Goal: Task Accomplishment & Management: Use online tool/utility

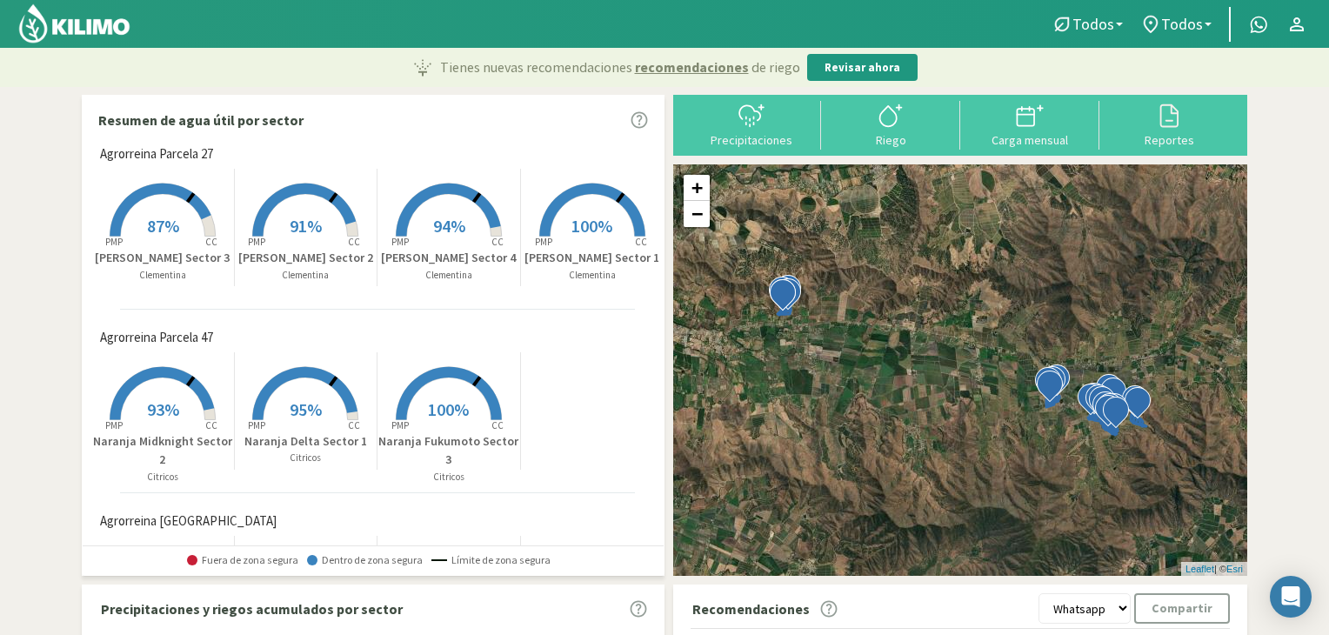
click at [111, 18] on img at bounding box center [74, 24] width 114 height 42
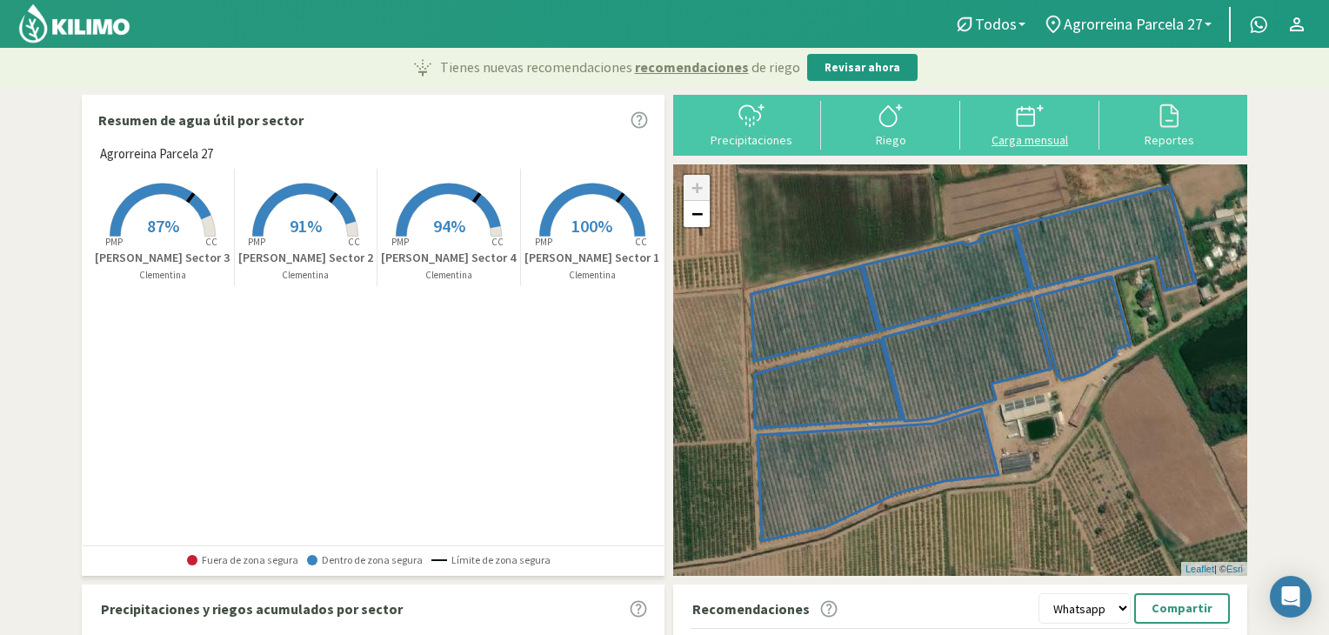
click at [1019, 134] on div "Carga mensual" at bounding box center [1030, 140] width 129 height 12
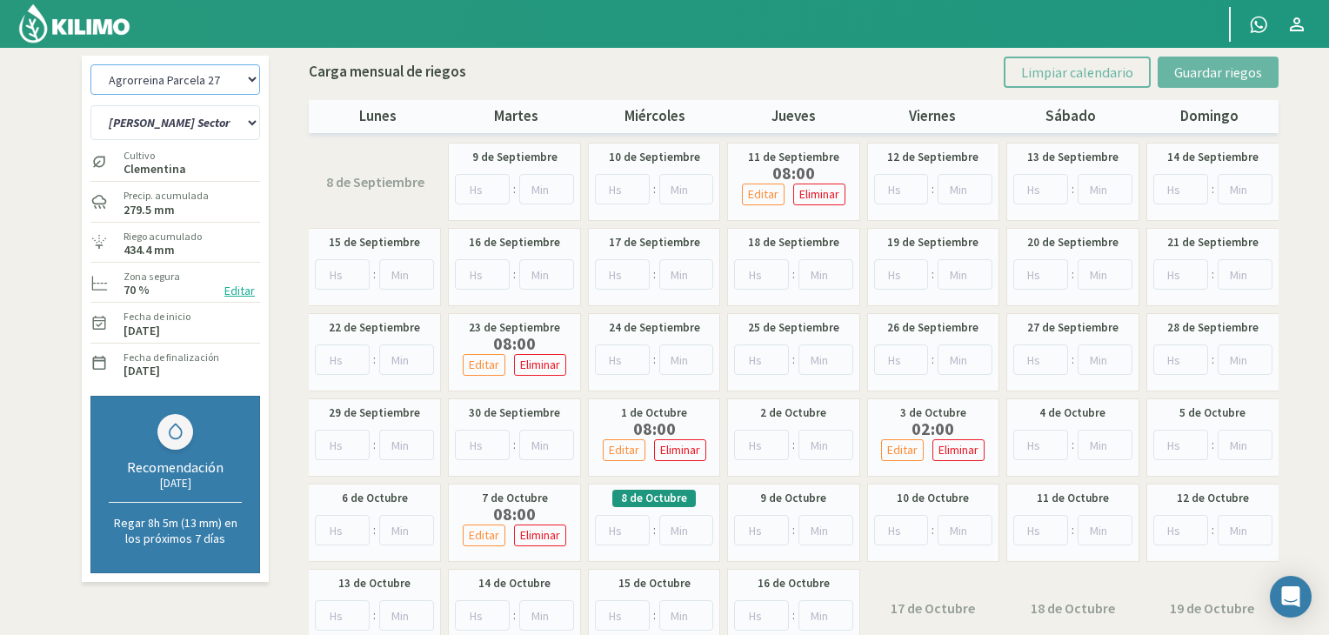
click at [254, 76] on select "Agrorreina Parcela 27 Agrorreina Parcela 42 [GEOGRAPHIC_DATA] 44 Agrorreina Par…" at bounding box center [175, 79] width 170 height 30
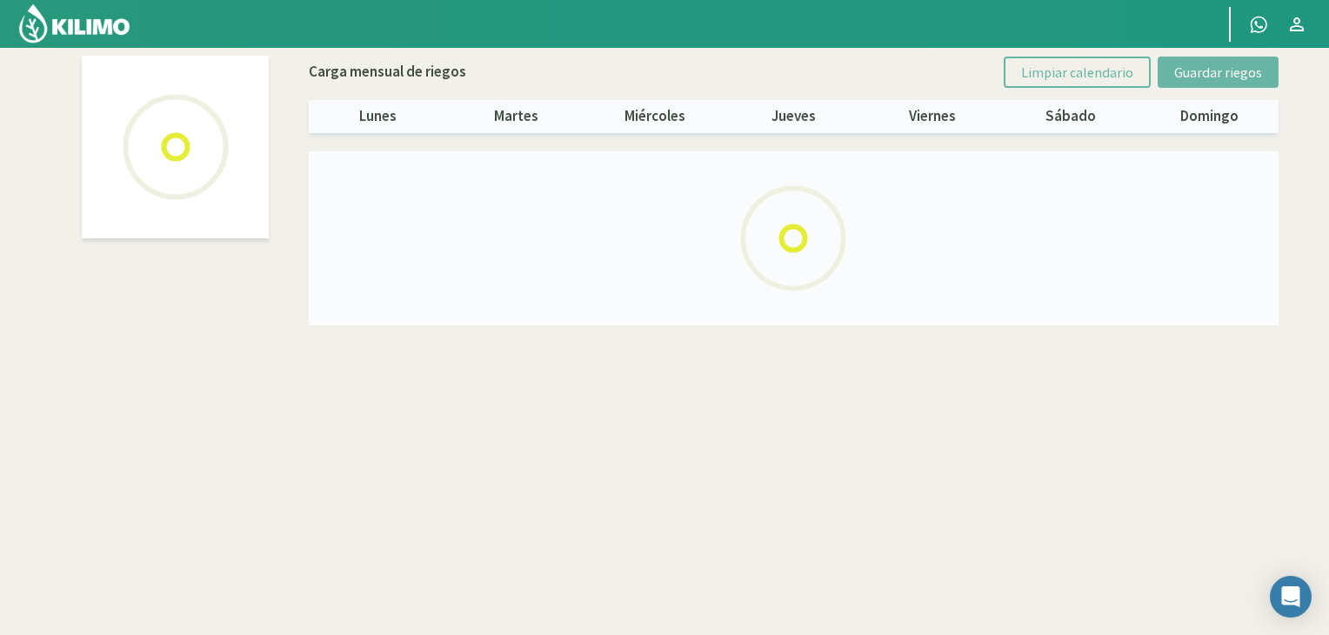
select select "5: Object"
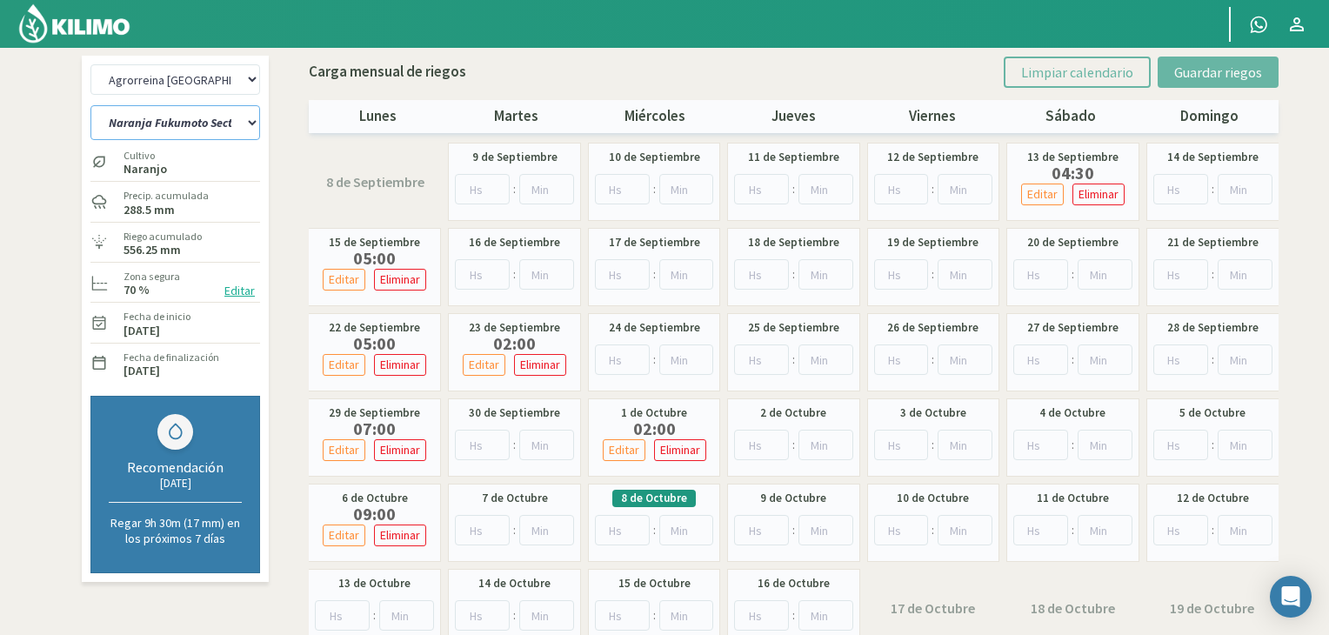
click at [238, 119] on select "Naranja Fukumoto Sector 1 Naranja [GEOGRAPHIC_DATA] Sector 2 [GEOGRAPHIC_DATA] …" at bounding box center [175, 122] width 170 height 35
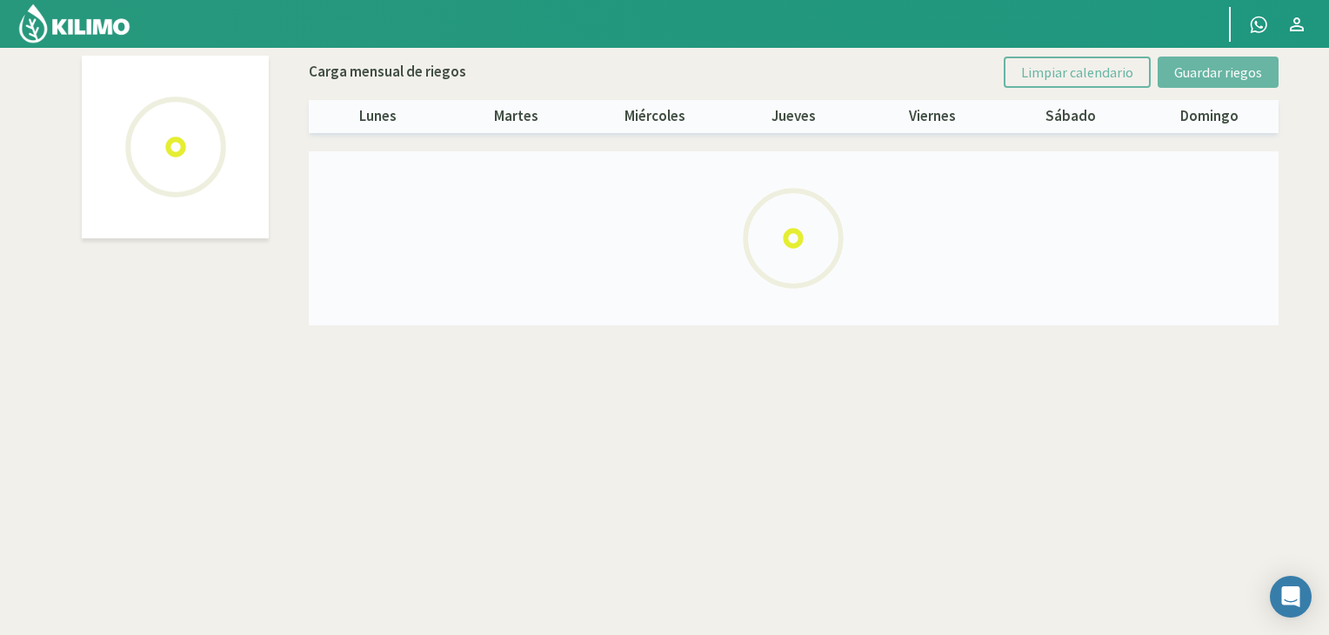
select select "5: Object"
select select "1: Object"
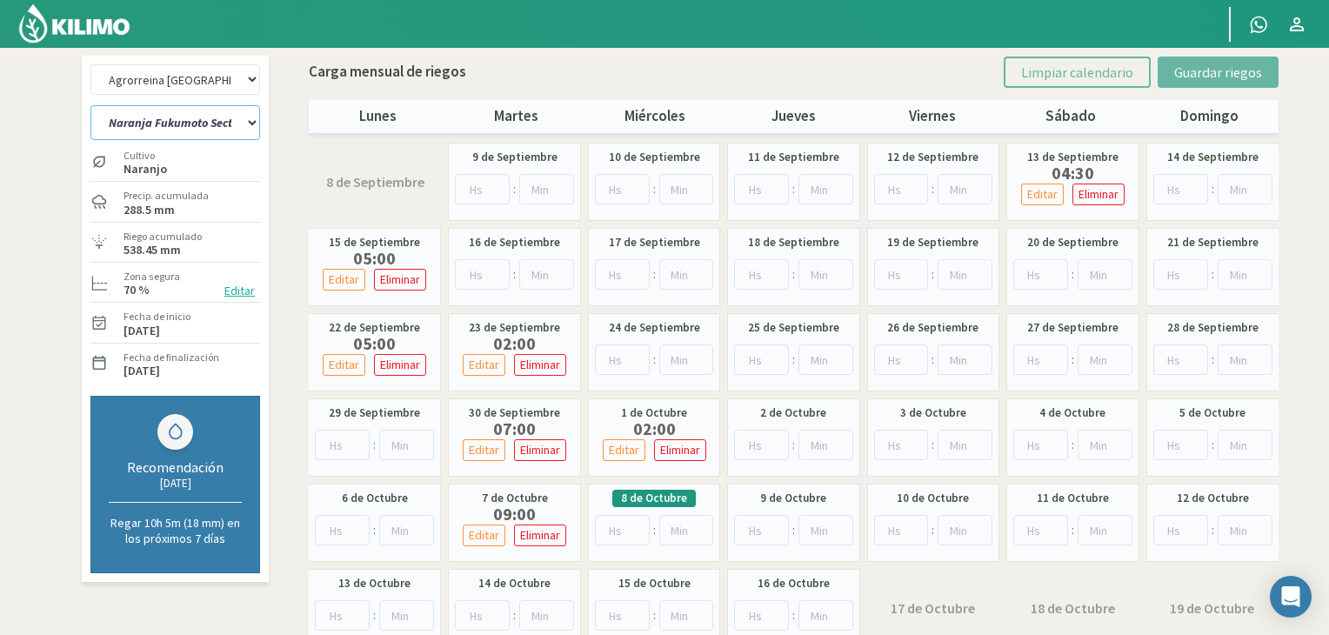
click at [253, 126] on select "Naranja Fukumoto Sector 1 Naranja [GEOGRAPHIC_DATA] Sector 2 [GEOGRAPHIC_DATA] …" at bounding box center [175, 122] width 170 height 35
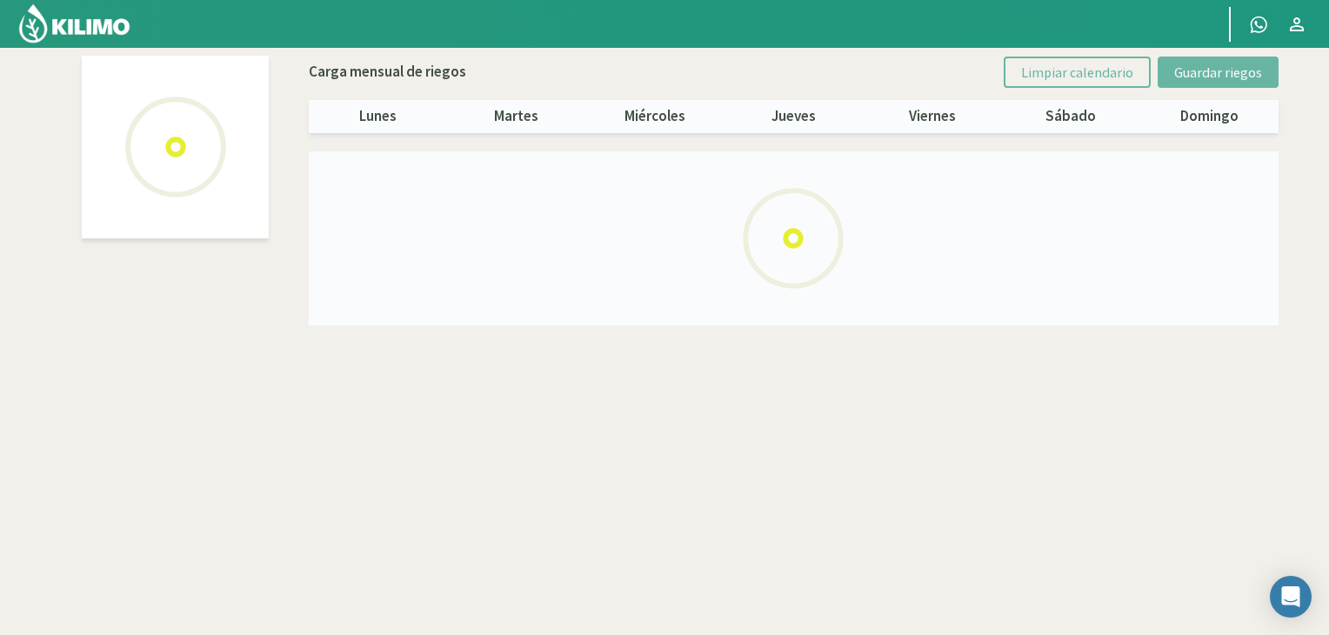
select select "5: Object"
select select "2: Object"
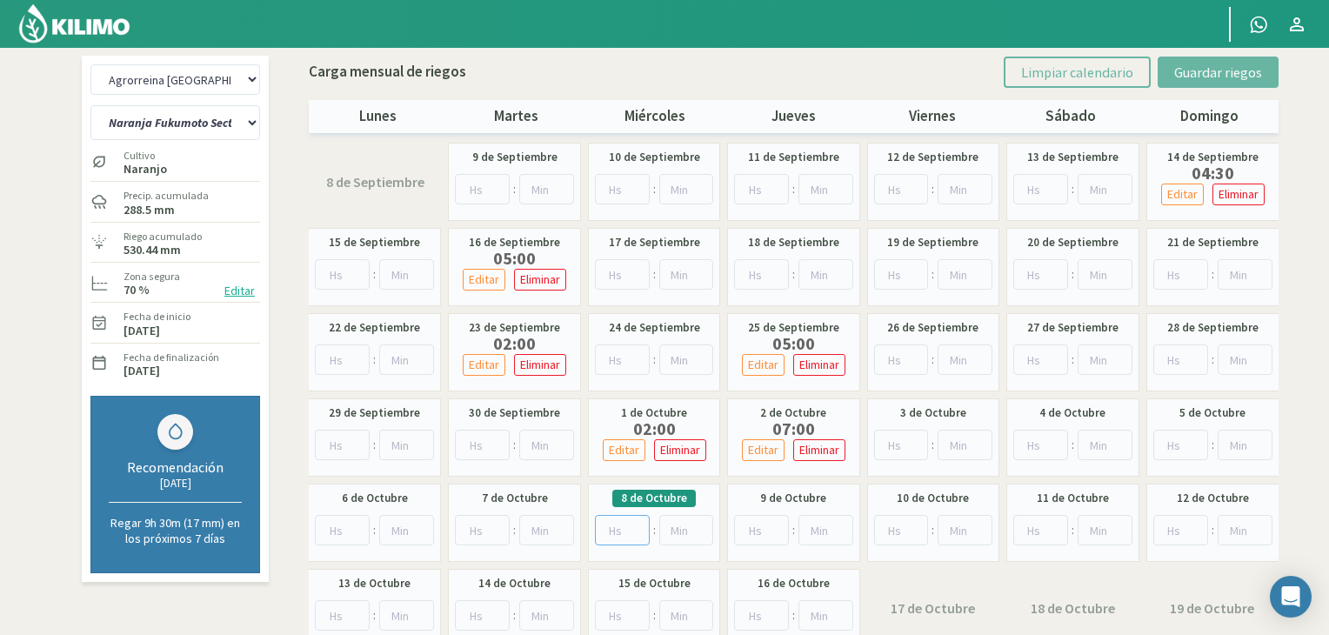
click at [623, 527] on input "number" at bounding box center [622, 530] width 55 height 30
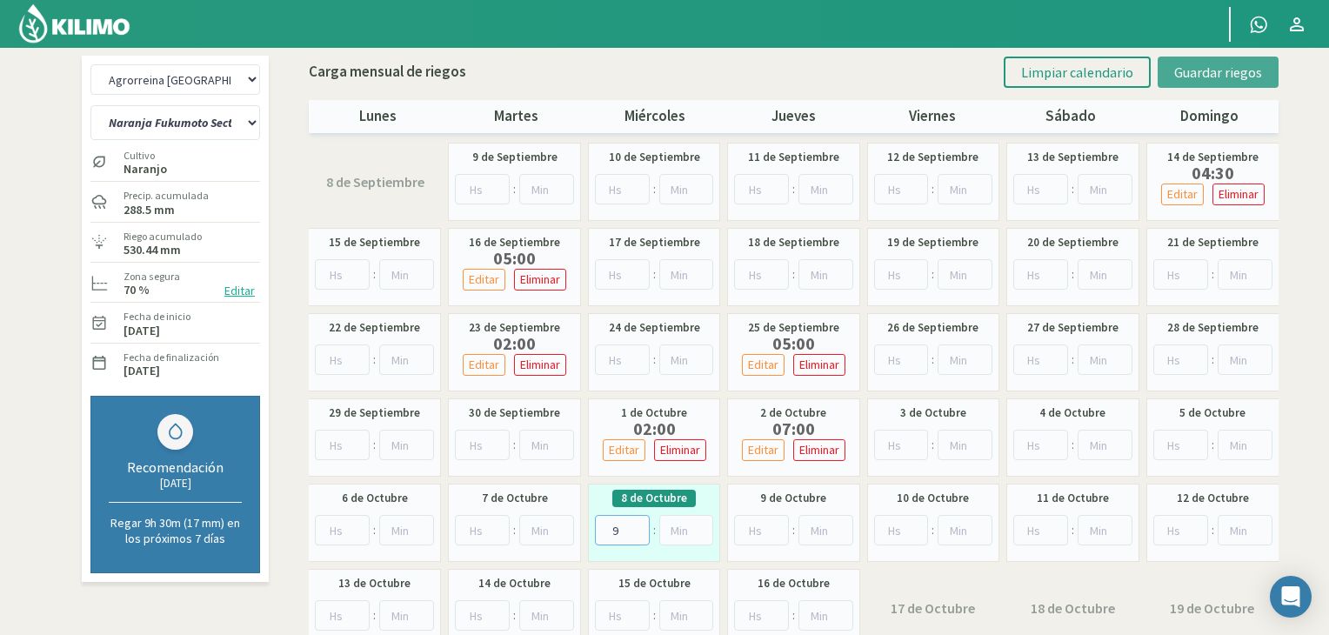
type input "9"
click at [1218, 67] on span "Guardar riegos" at bounding box center [1218, 71] width 88 height 17
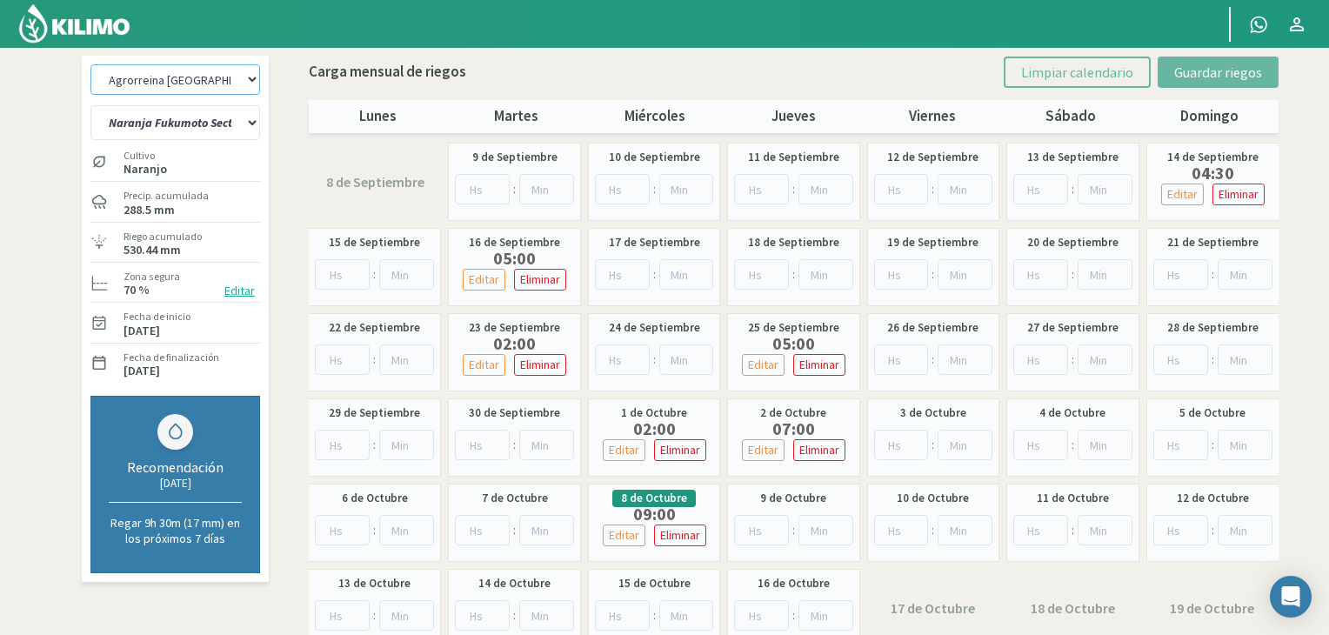
click at [247, 78] on select "Agrorreina Parcela 27 Agrorreina Parcela 42 [GEOGRAPHIC_DATA] 44 Agrorreina Par…" at bounding box center [175, 79] width 170 height 30
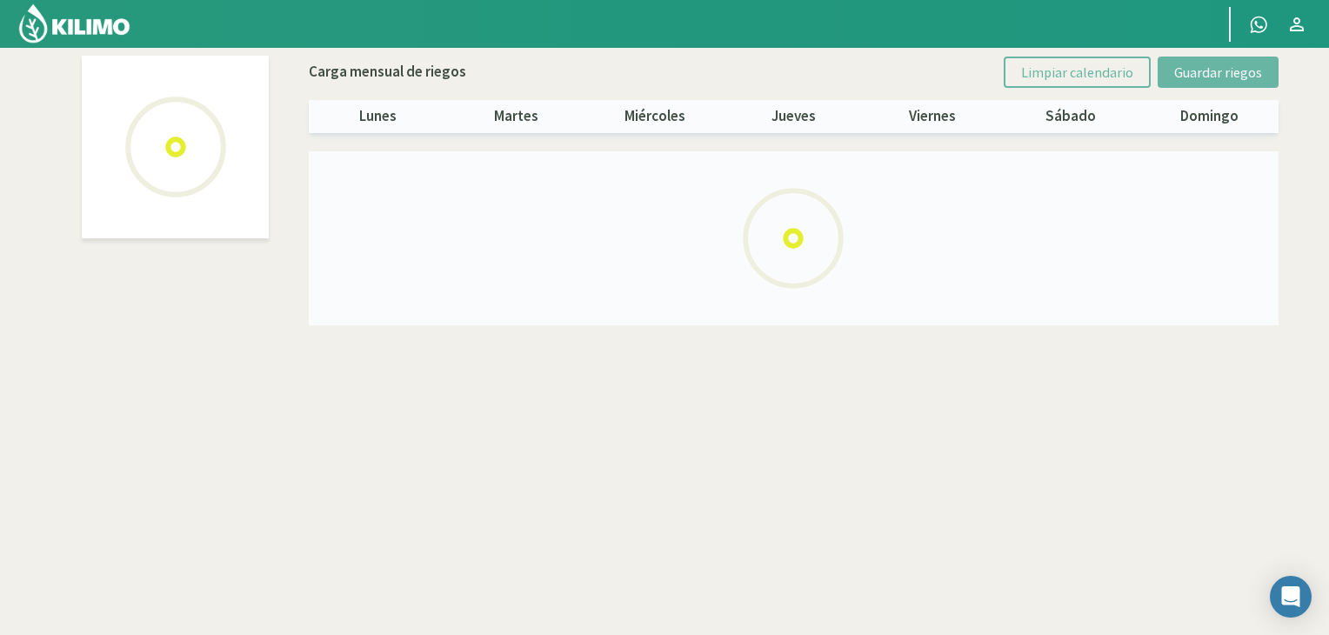
select select "3: Object"
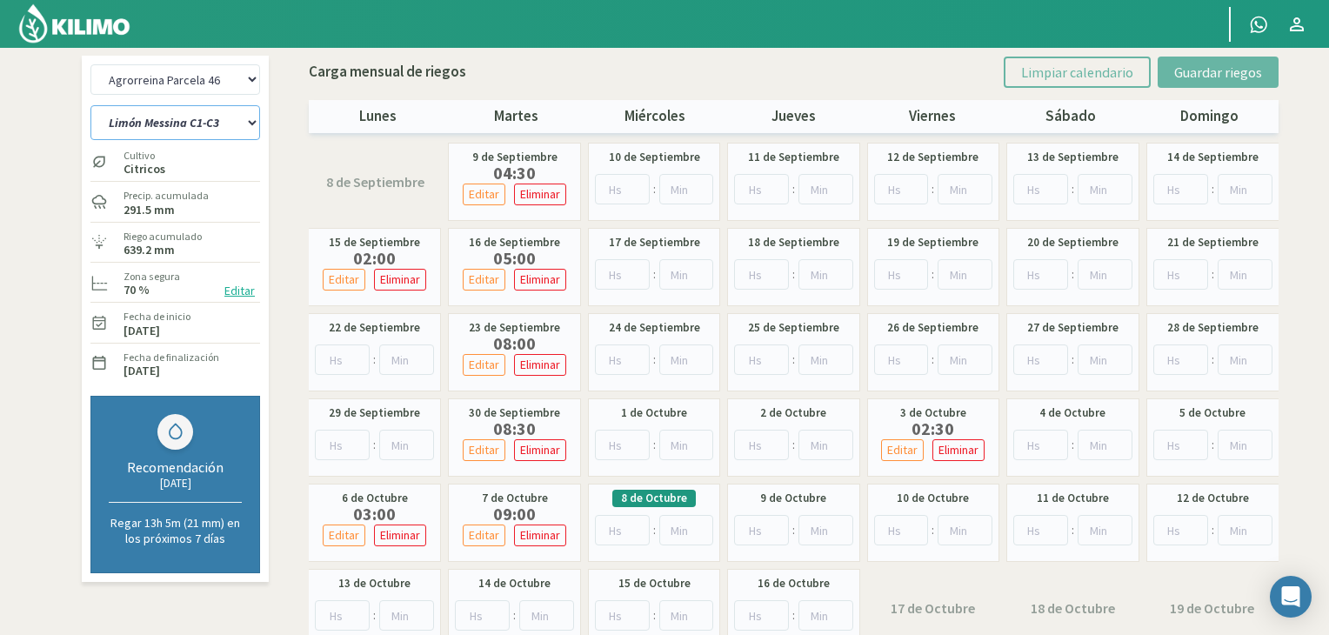
click at [243, 123] on select "Limón Messina C1-C3 Limón Messina C2-C4" at bounding box center [175, 122] width 170 height 35
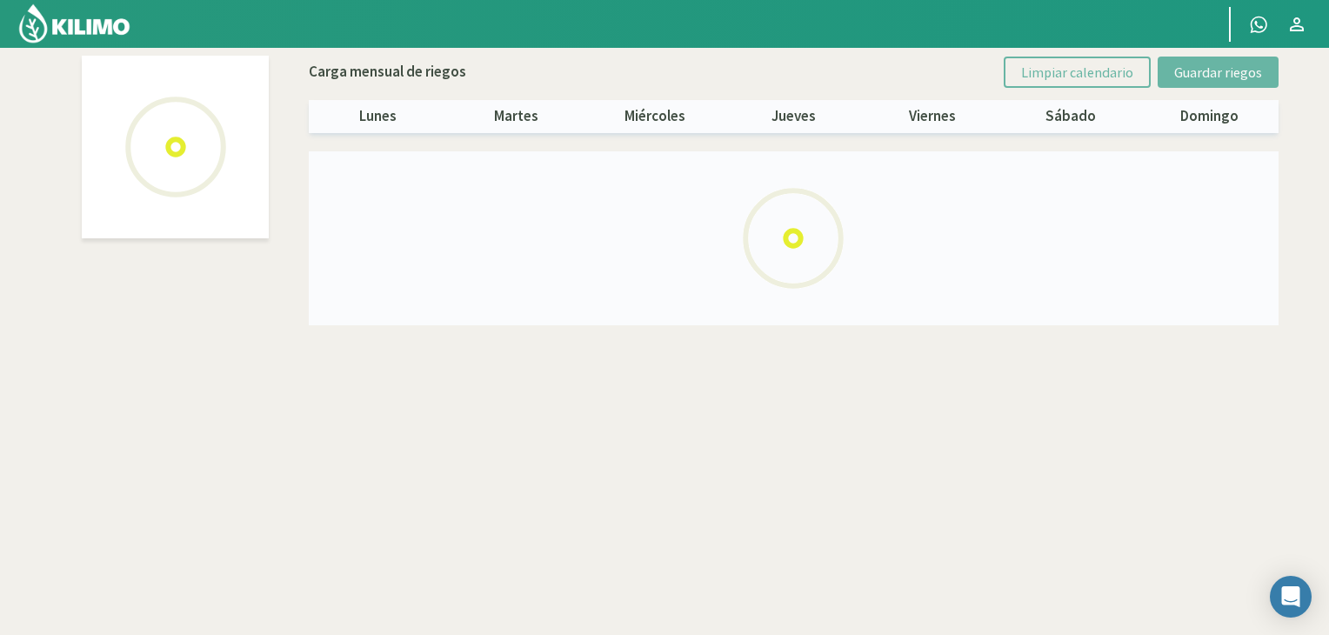
select select "3: Object"
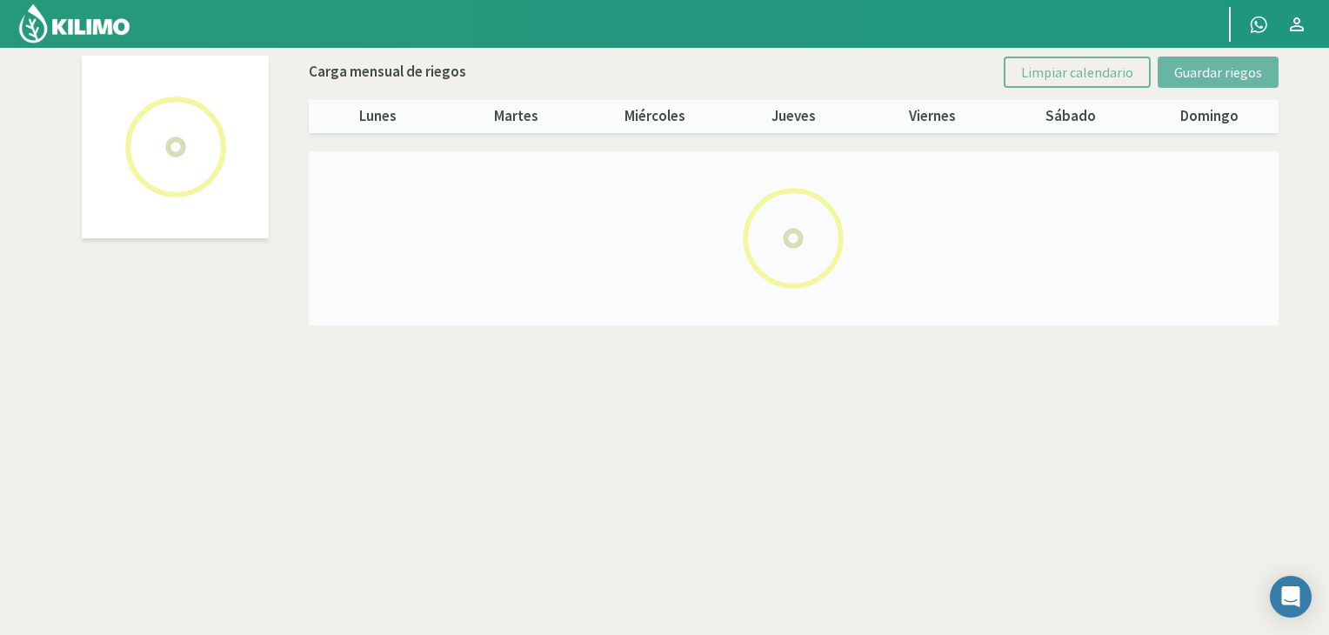
select select "1: Object"
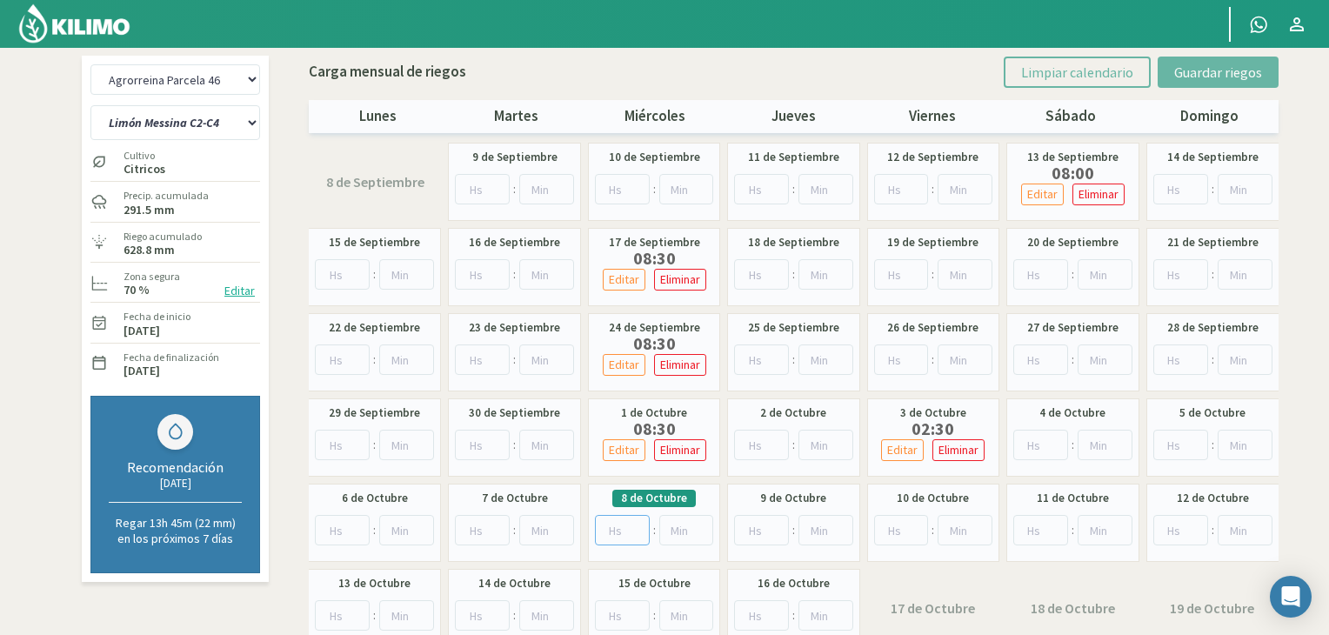
click at [617, 530] on input "number" at bounding box center [622, 530] width 55 height 30
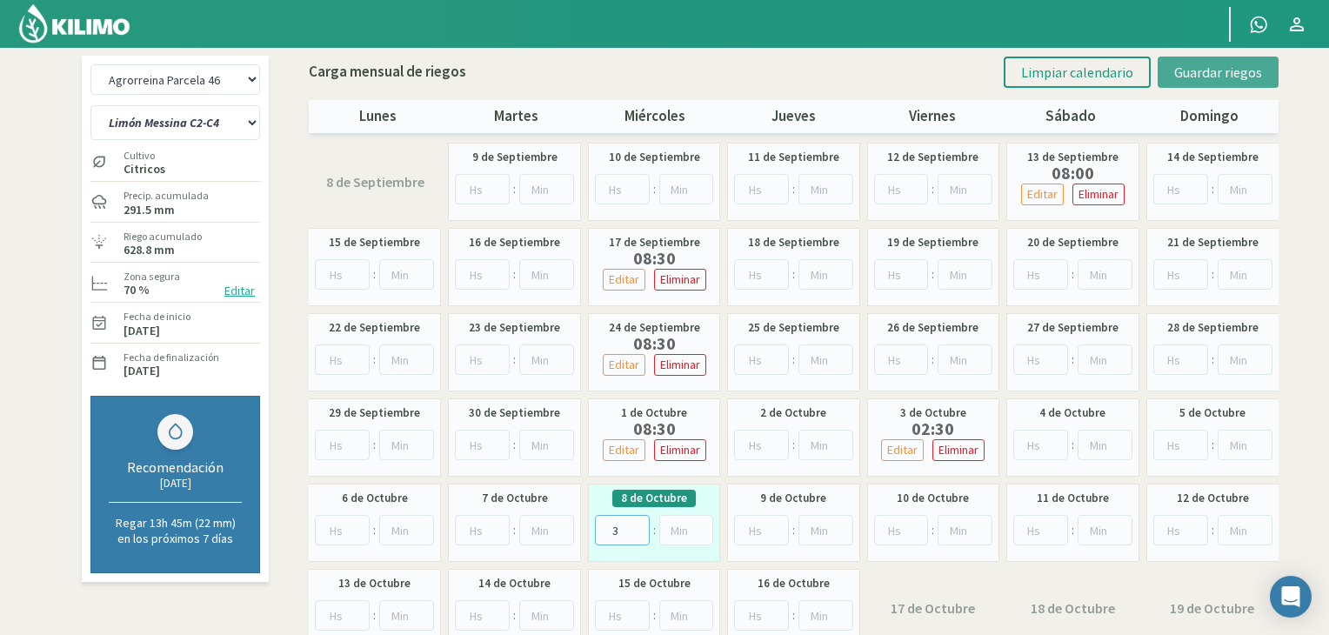
type input "3"
click at [1211, 81] on button "Guardar riegos" at bounding box center [1218, 72] width 121 height 31
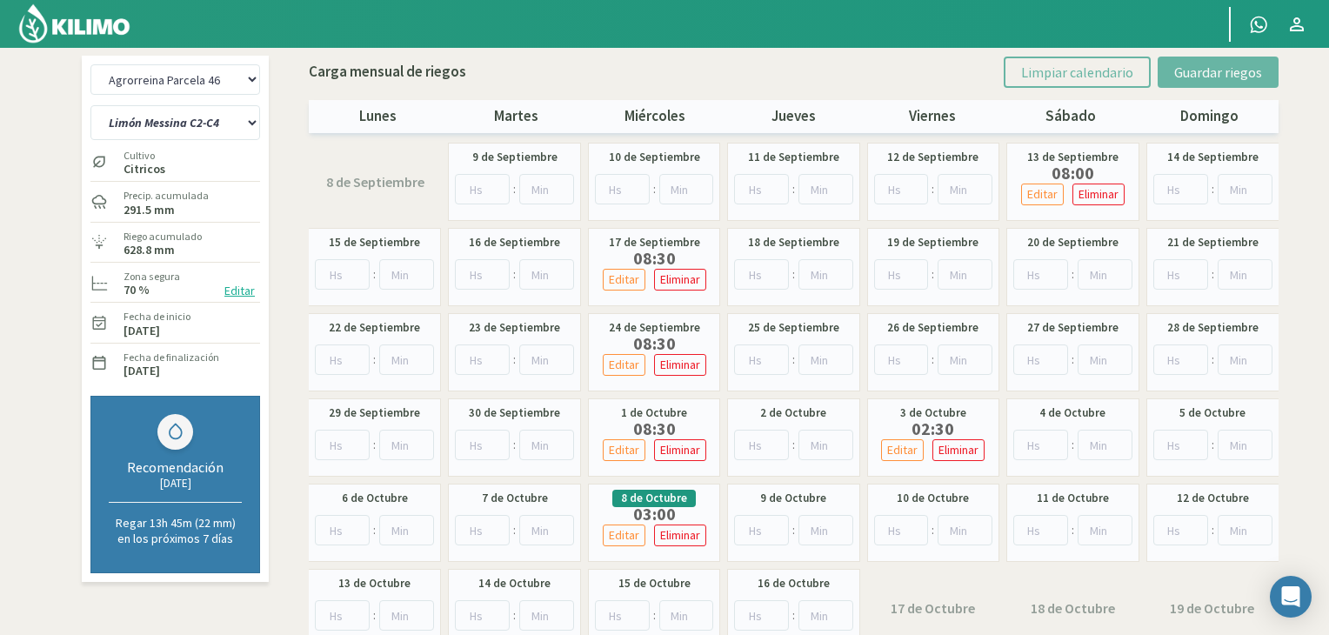
click at [169, 197] on label "Precip. acumulada" at bounding box center [166, 196] width 85 height 16
click at [78, 37] on img at bounding box center [74, 24] width 114 height 42
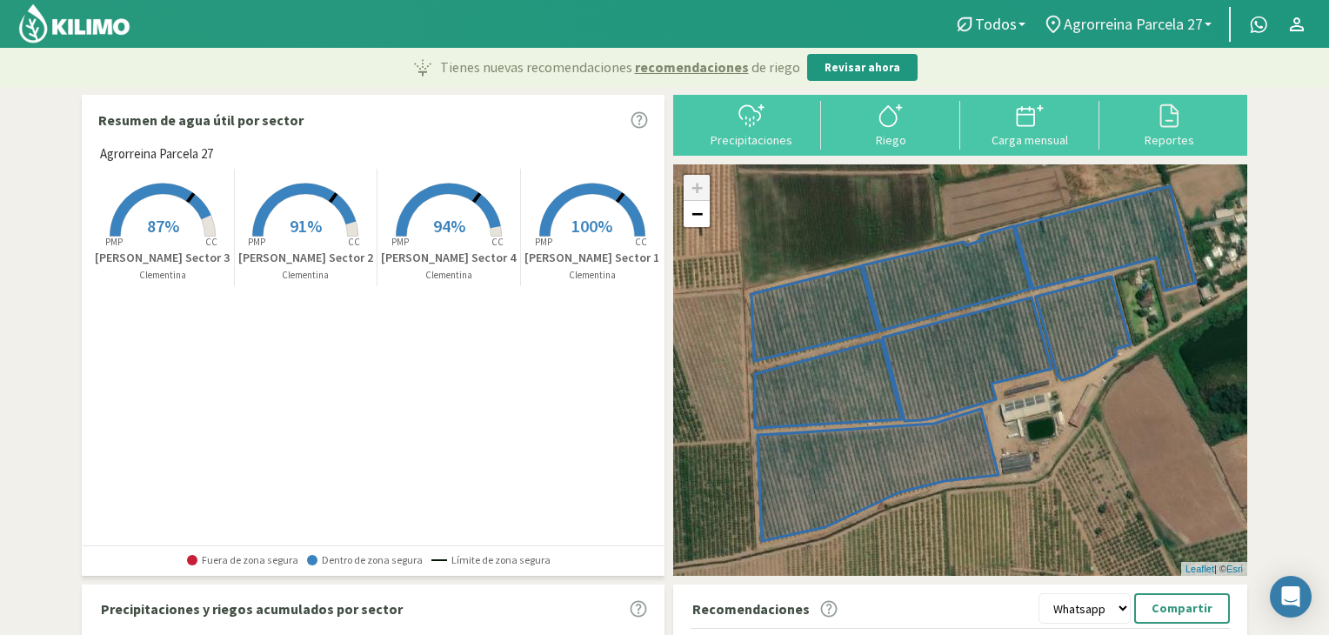
click at [1072, 35] on link "Agrorreina Parcela 27" at bounding box center [1127, 24] width 186 height 33
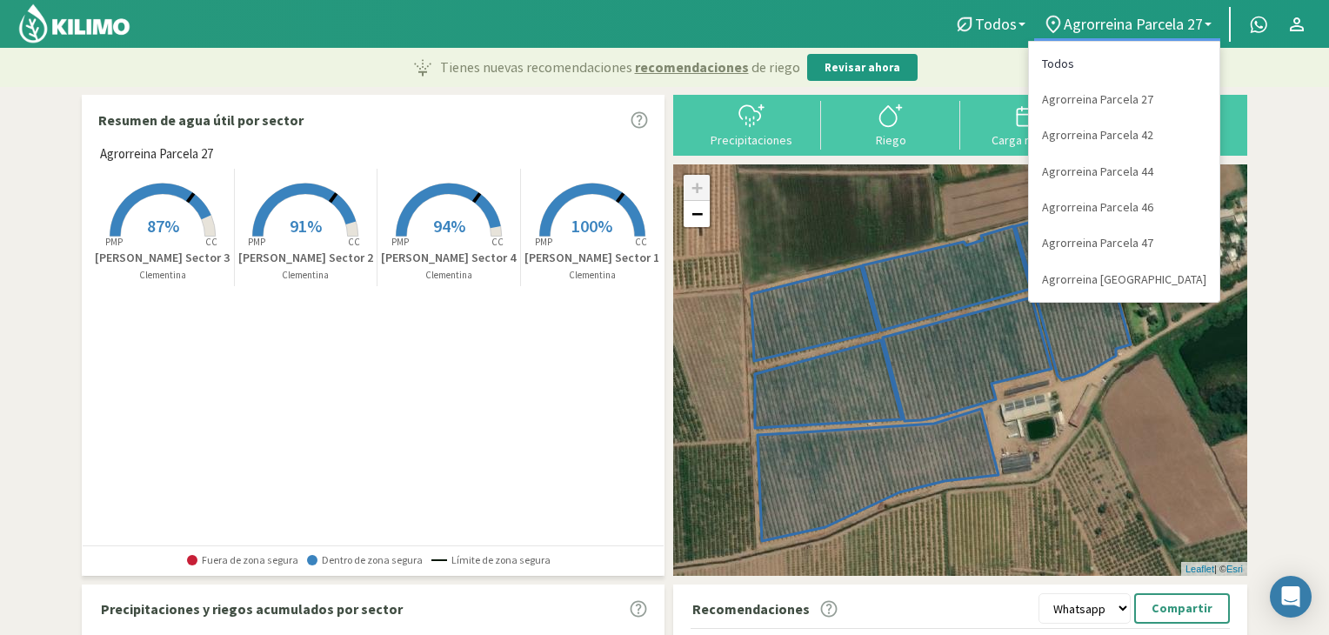
click at [1120, 67] on link "Todos" at bounding box center [1124, 64] width 190 height 36
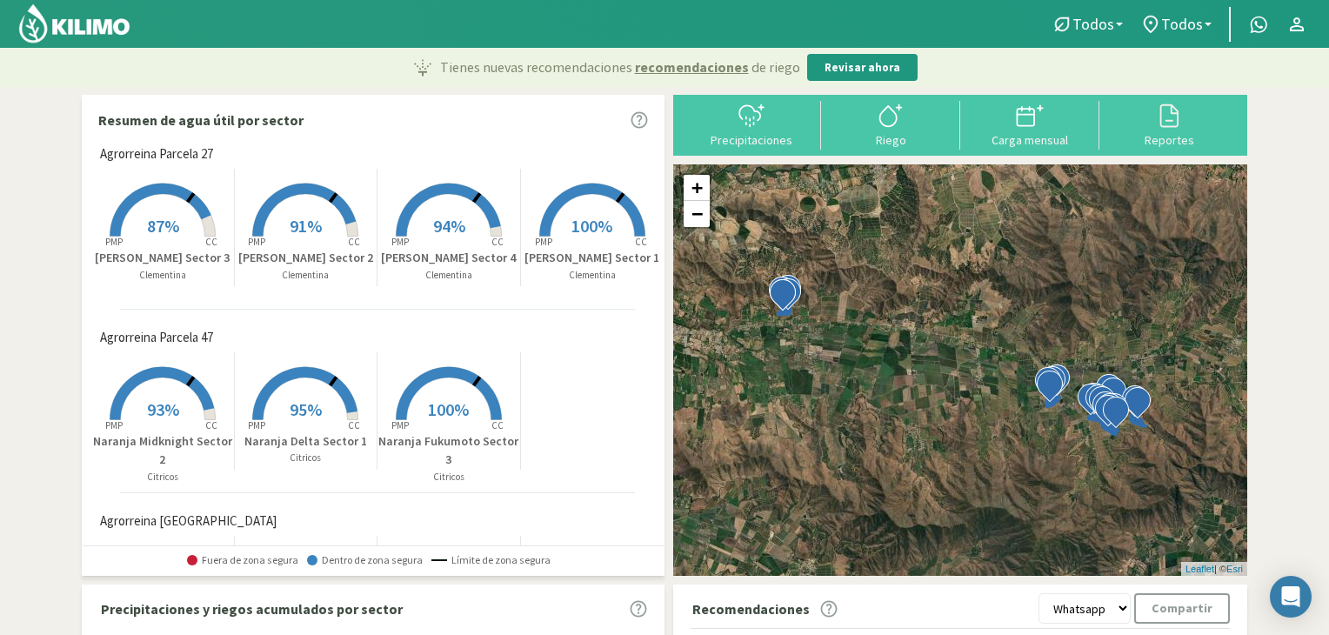
click at [335, 415] on rect at bounding box center [305, 421] width 139 height 139
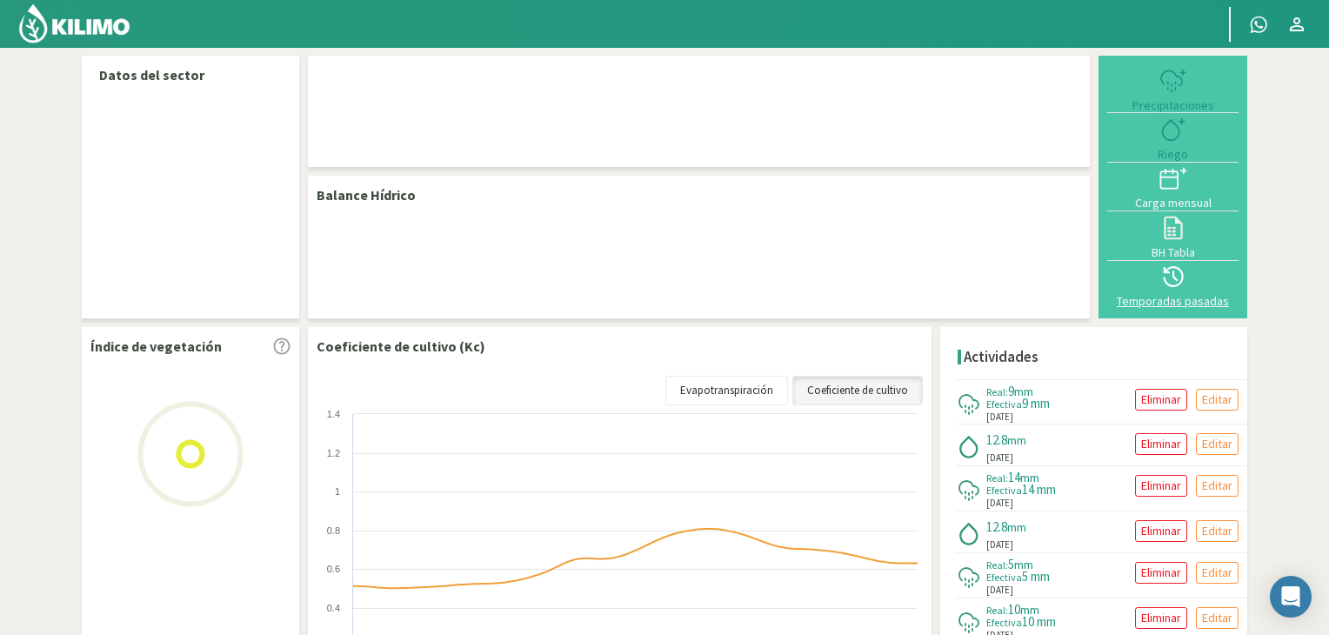
select select "4: Object"
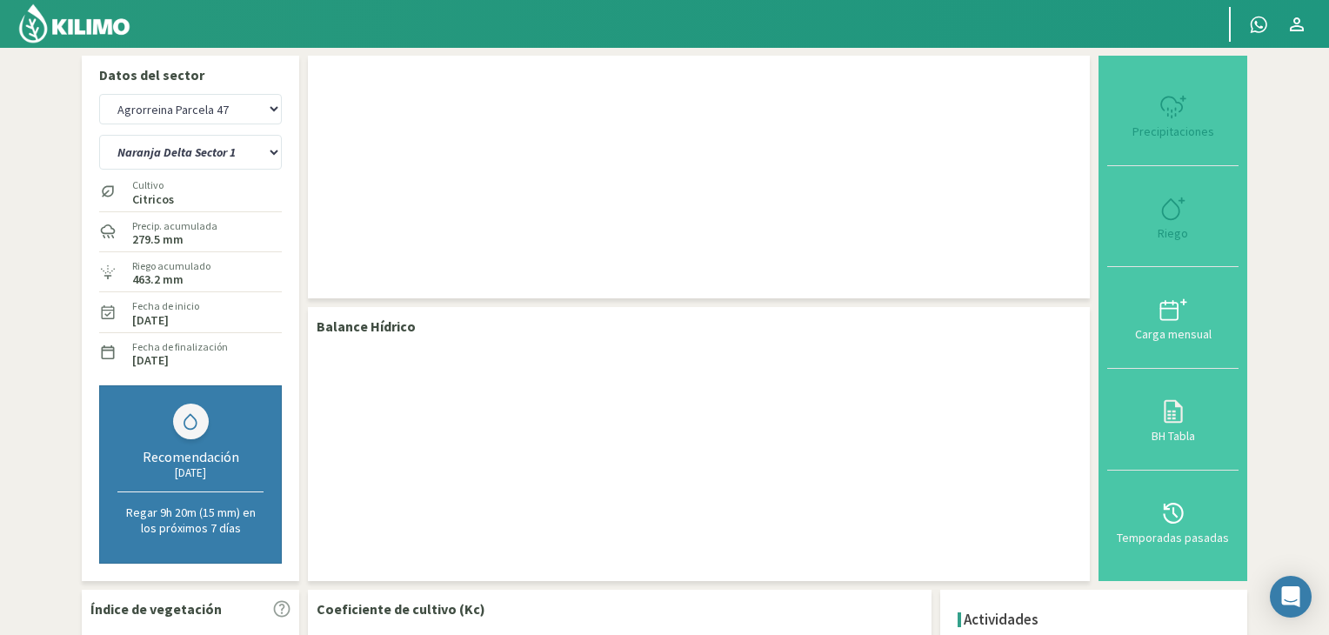
drag, startPoint x: 1328, startPoint y: 356, endPoint x: 1329, endPoint y: 397, distance: 40.9
click at [1328, 397] on html "Principal Contactar ejecutivo Perfil Perfil Salir Datos del sector Agrorreina P…" at bounding box center [664, 317] width 1329 height 635
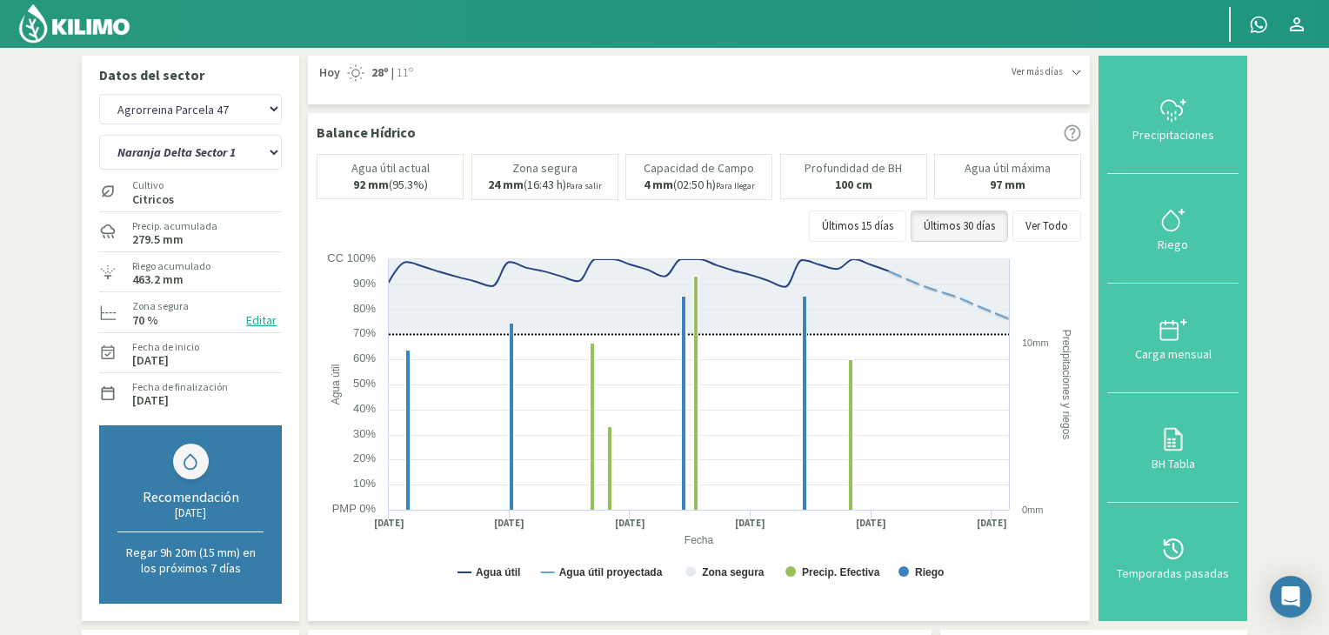
click at [82, 22] on img at bounding box center [74, 24] width 114 height 42
